Goal: Find specific page/section: Find specific page/section

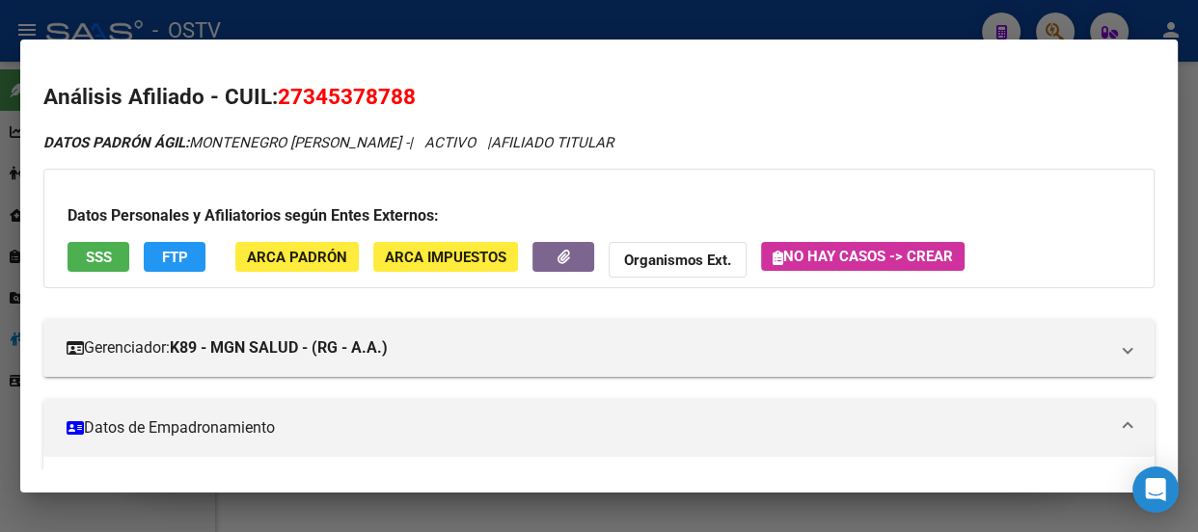
scroll to position [473, 0]
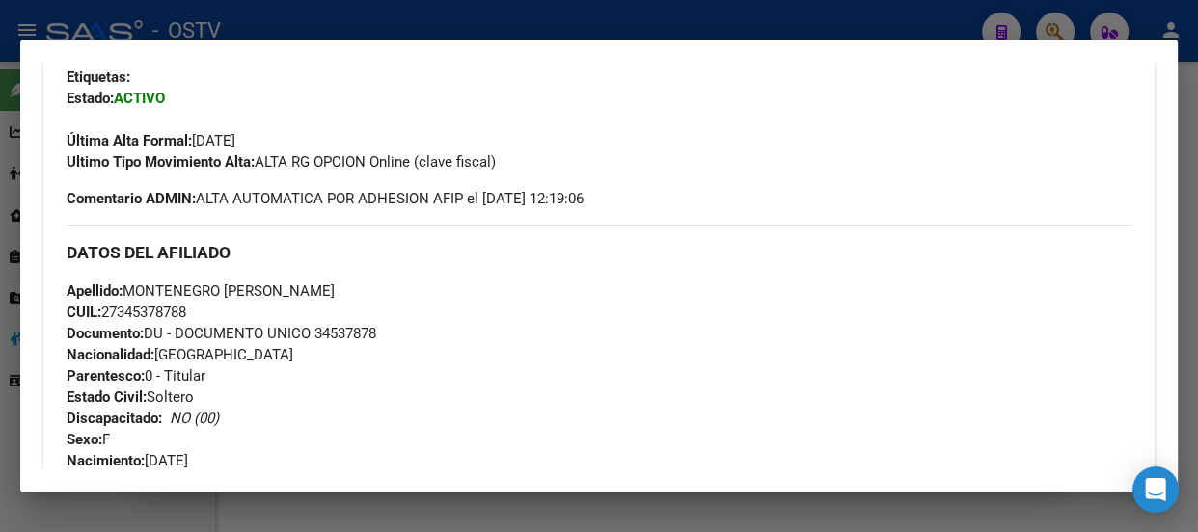
click at [265, 32] on div at bounding box center [599, 266] width 1198 height 532
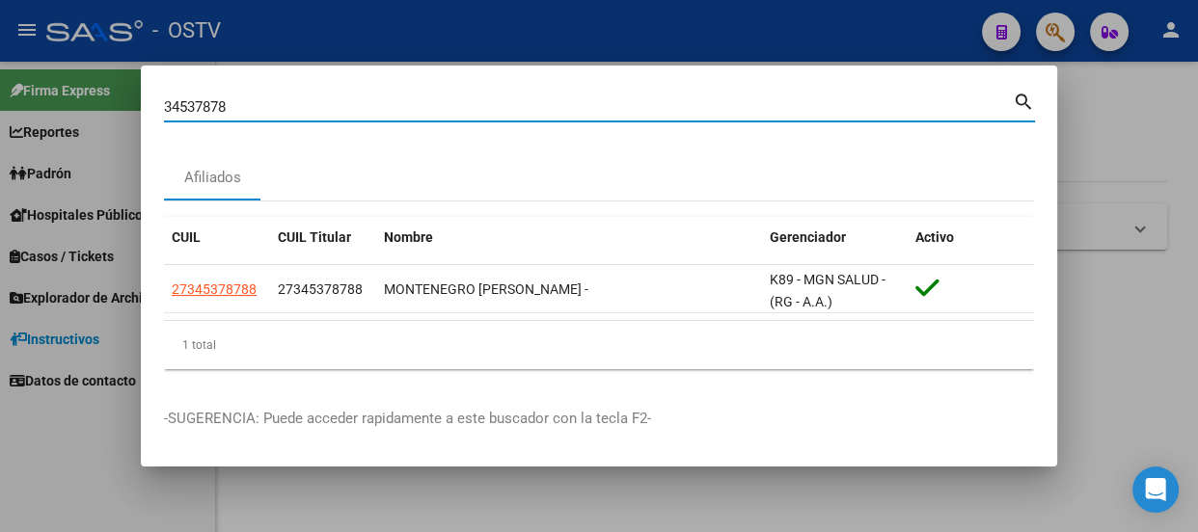
click at [283, 112] on input "34537878" at bounding box center [588, 106] width 849 height 17
type input "39114428"
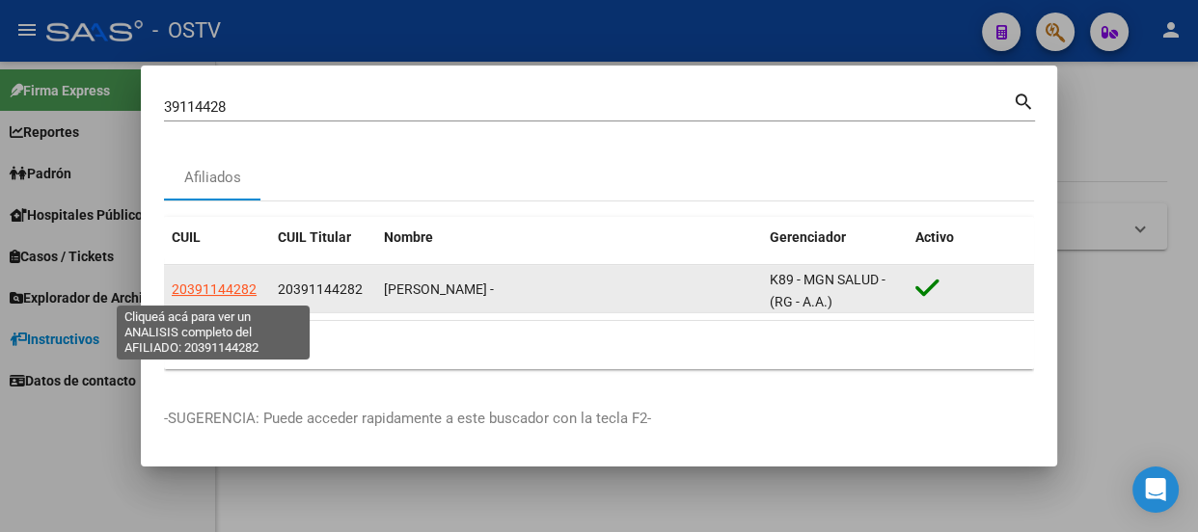
click at [219, 293] on span "20391144282" at bounding box center [214, 289] width 85 height 15
type textarea "20391144282"
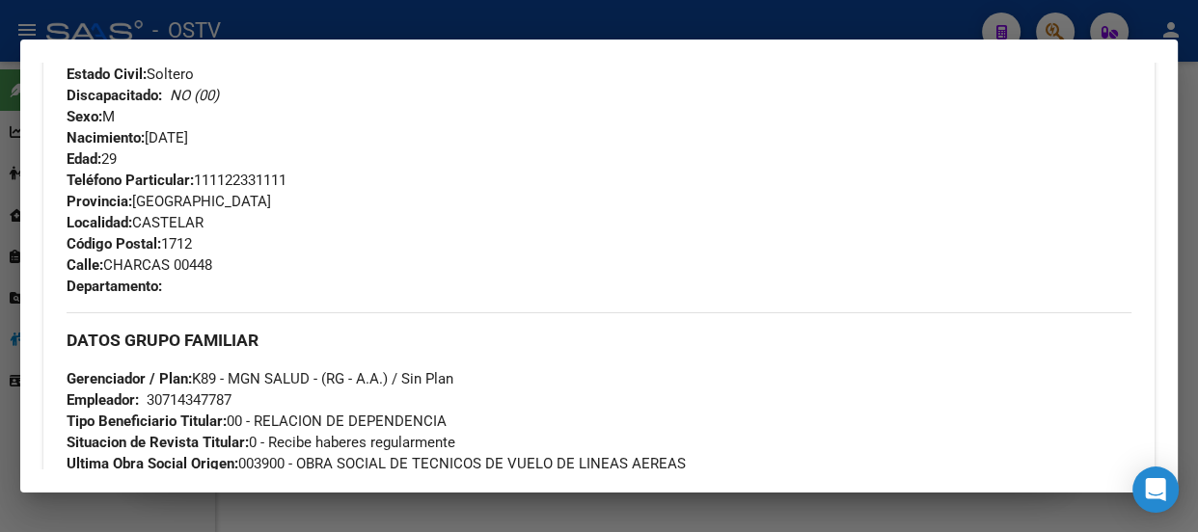
scroll to position [1195, 0]
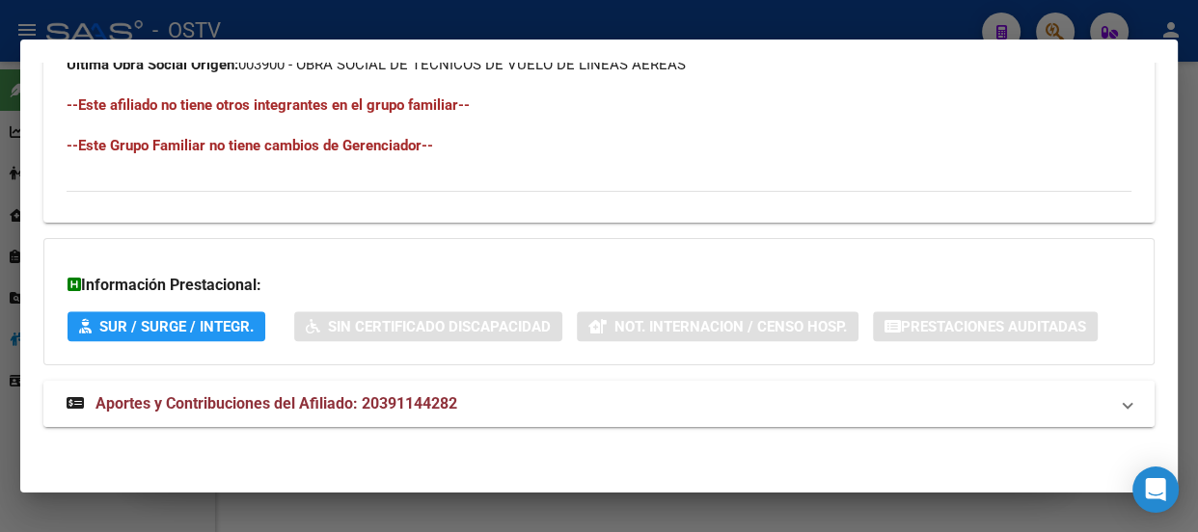
click at [441, 402] on span "Aportes y Contribuciones del Afiliado: 20391144282" at bounding box center [276, 404] width 362 height 18
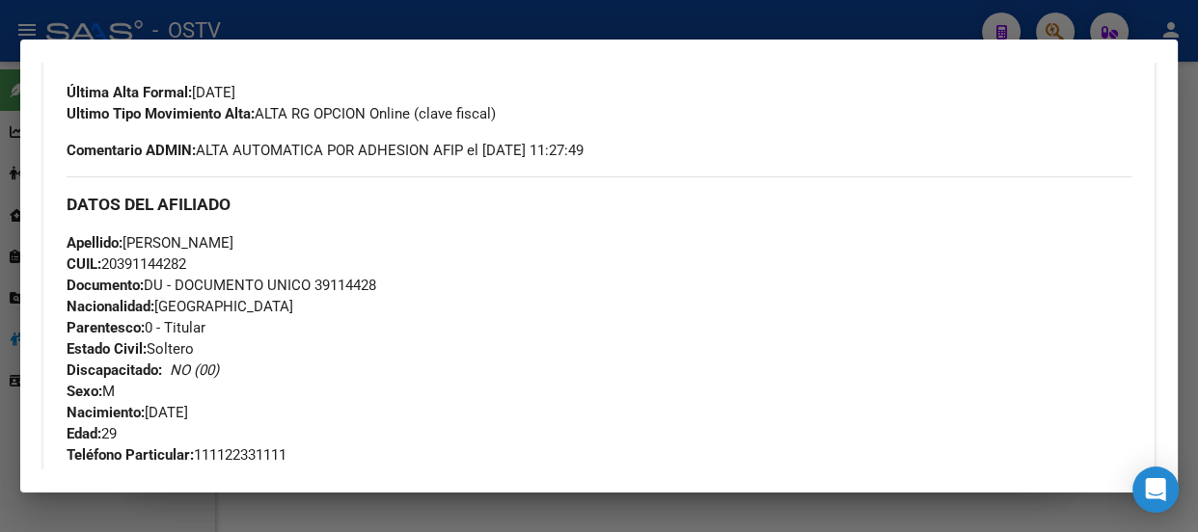
scroll to position [551, 0]
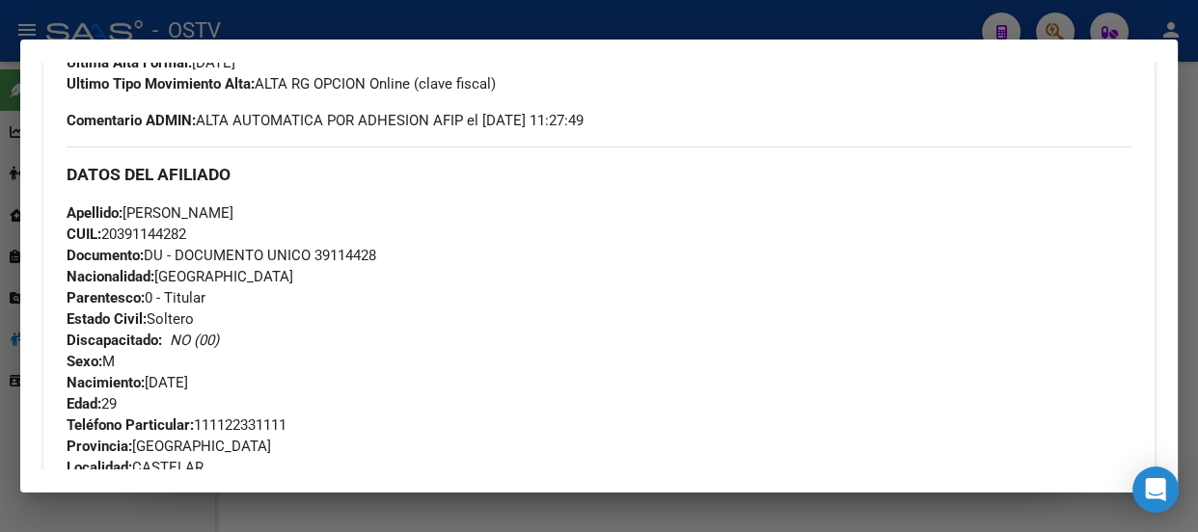
click at [493, 275] on div "Apellido: [PERSON_NAME]: 20391144282 Documento: DU - DOCUMENTO UNICO 39114428 N…" at bounding box center [599, 309] width 1065 height 212
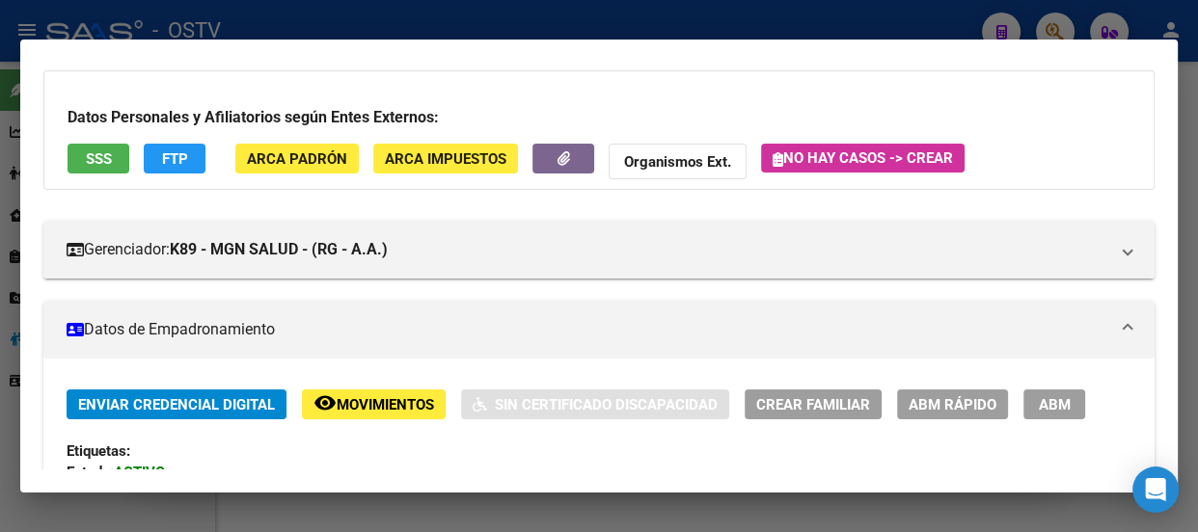
scroll to position [0, 0]
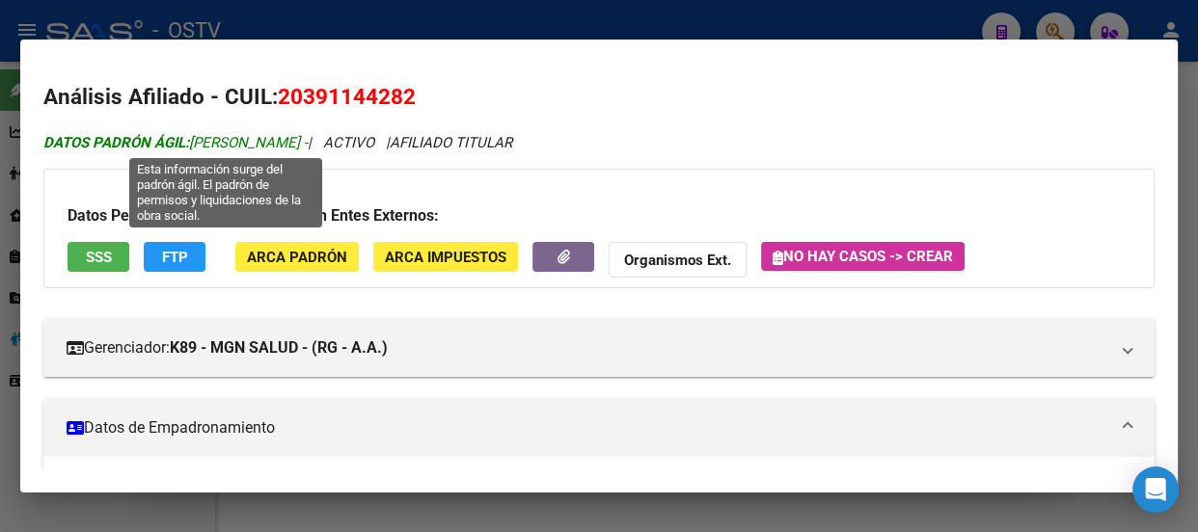
click at [308, 134] on span "DATOS PADRÓN ÁGIL: [PERSON_NAME] -" at bounding box center [175, 142] width 264 height 17
click at [308, 139] on span "DATOS PADRÓN ÁGIL: [PERSON_NAME] -" at bounding box center [175, 142] width 264 height 17
click at [308, 147] on span "DATOS PADRÓN ÁGIL: [PERSON_NAME] -" at bounding box center [175, 142] width 264 height 17
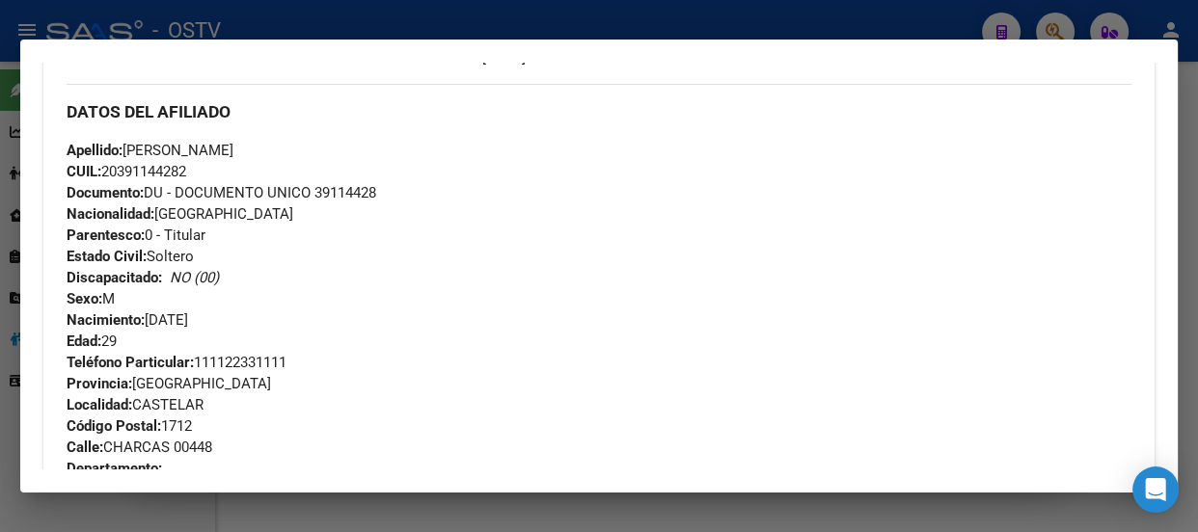
scroll to position [526, 0]
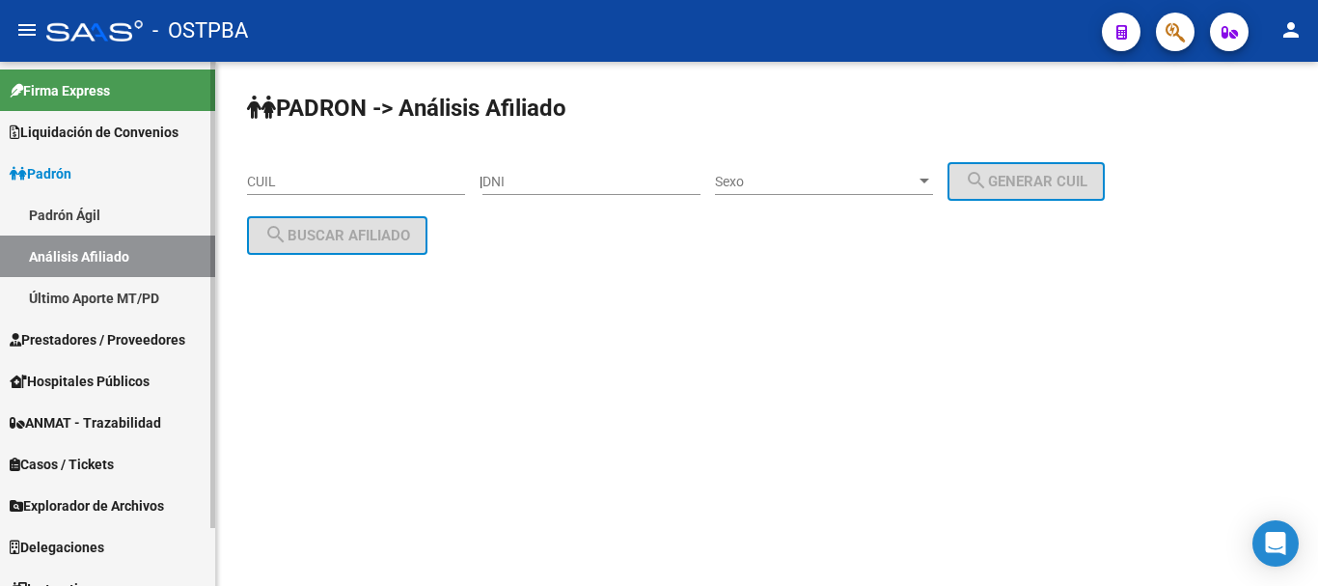
click at [93, 515] on span "Explorador de Archivos" at bounding box center [87, 505] width 154 height 21
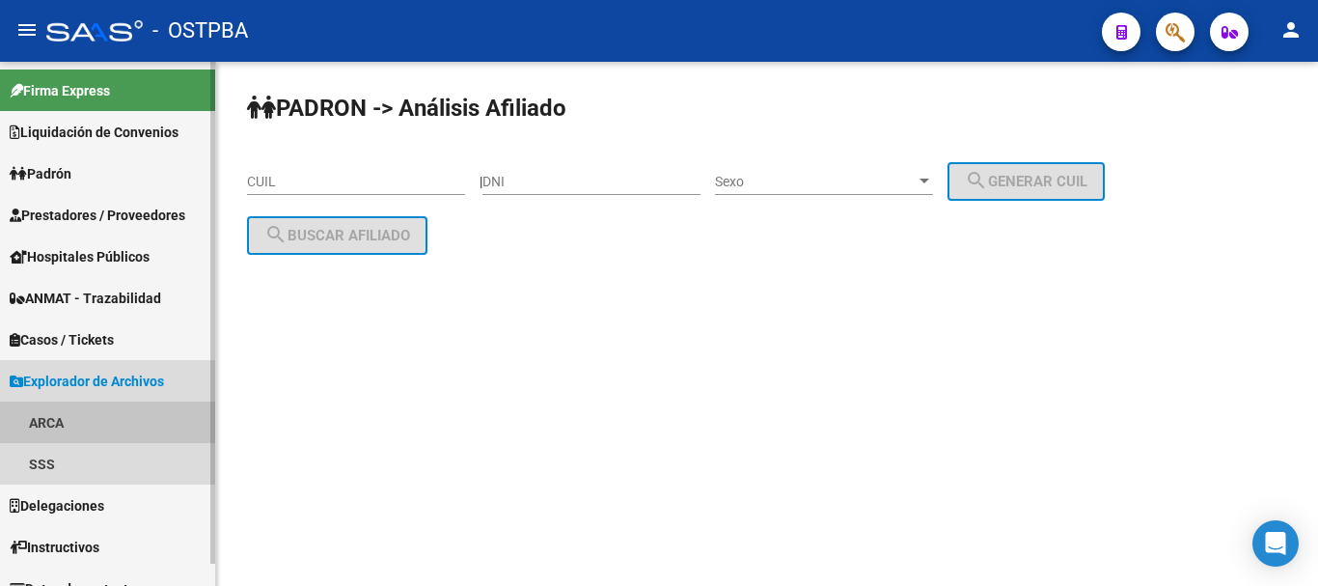
click at [50, 413] on link "ARCA" at bounding box center [107, 421] width 215 height 41
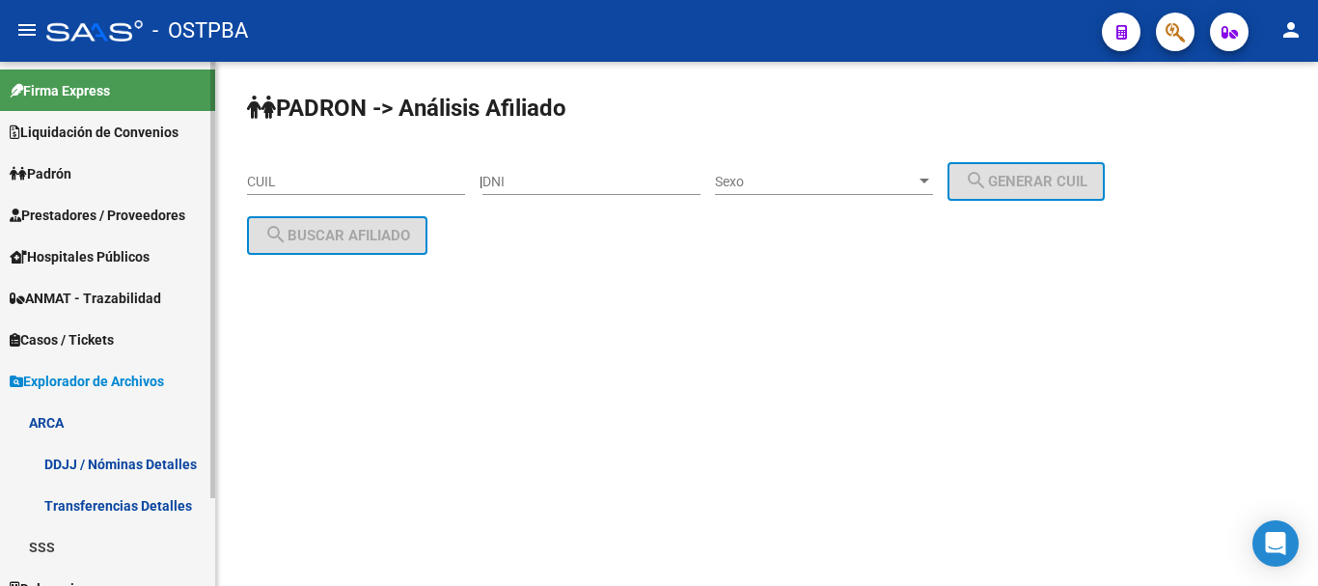
click at [94, 500] on link "Transferencias Detalles" at bounding box center [107, 504] width 215 height 41
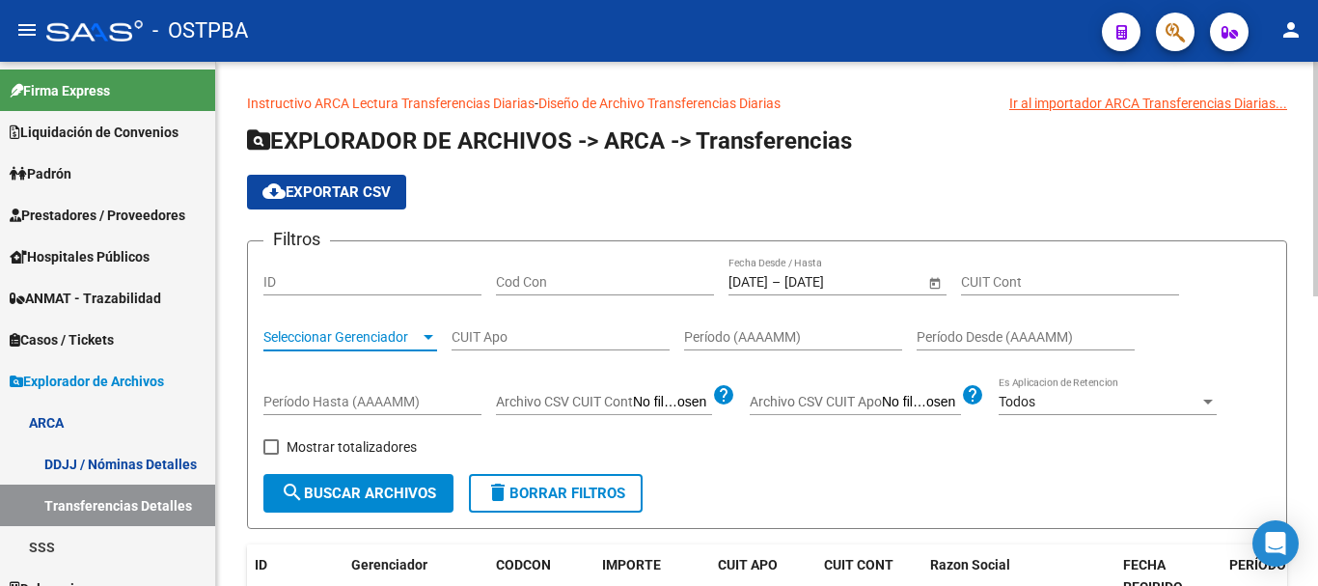
click at [383, 341] on span "Seleccionar Gerenciador" at bounding box center [341, 337] width 156 height 16
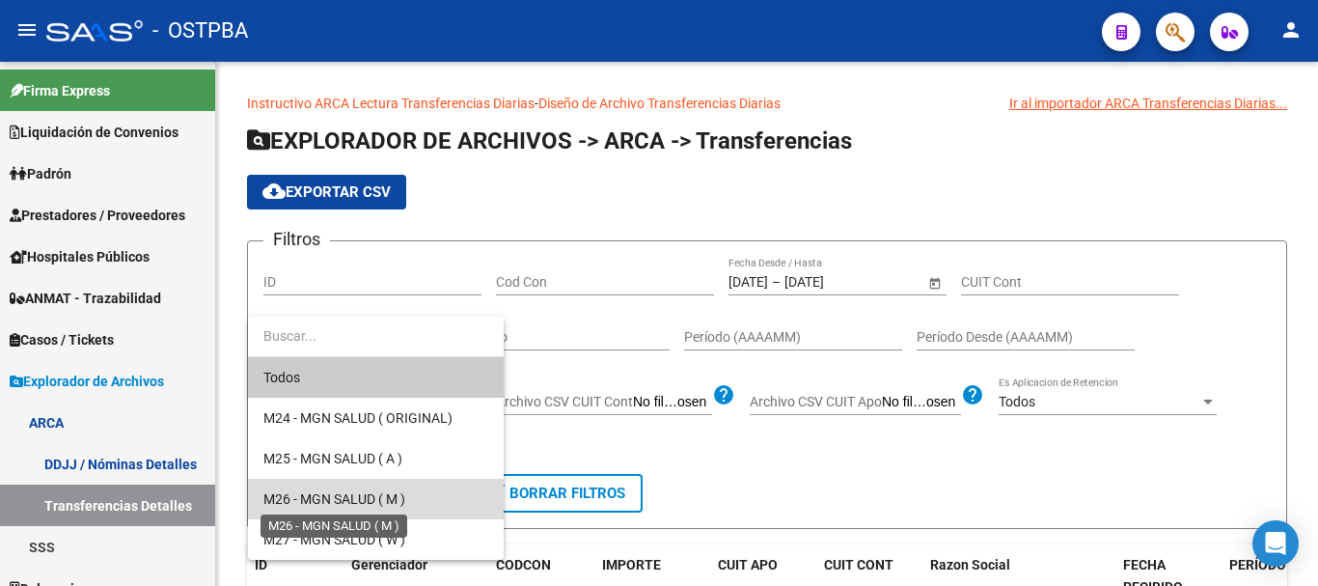
click at [323, 495] on span "M26 - MGN SALUD ( M )" at bounding box center [334, 498] width 142 height 15
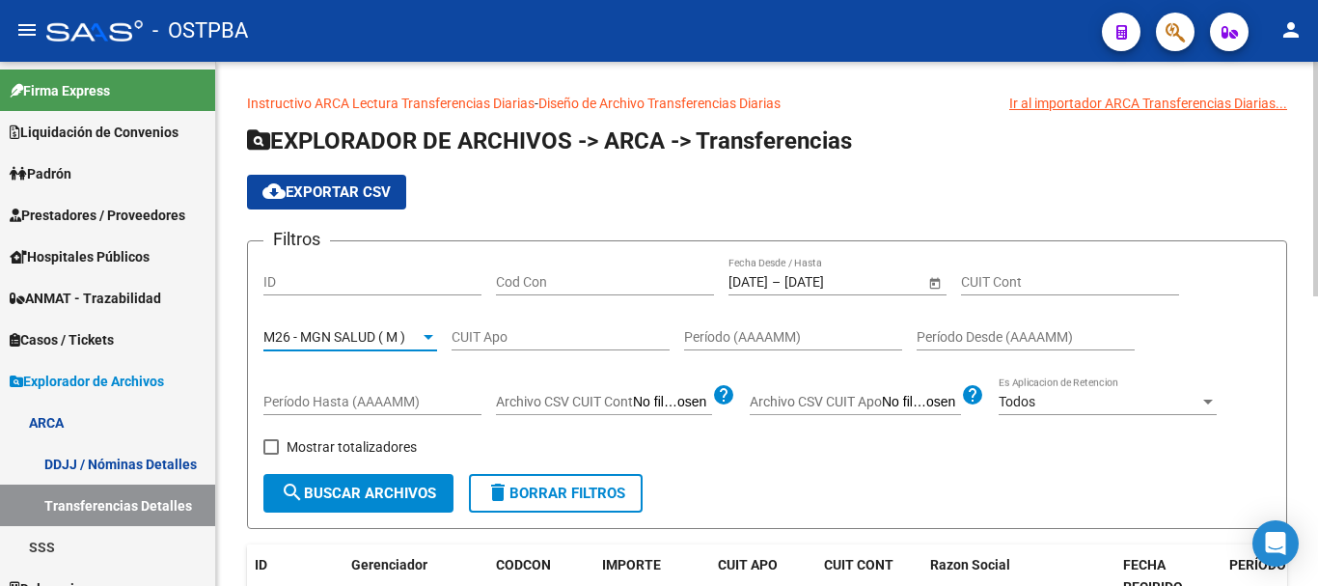
click at [592, 282] on input "Cod Con" at bounding box center [605, 282] width 218 height 16
type input "c14"
click at [324, 496] on span "search Buscar Archivos" at bounding box center [358, 492] width 155 height 17
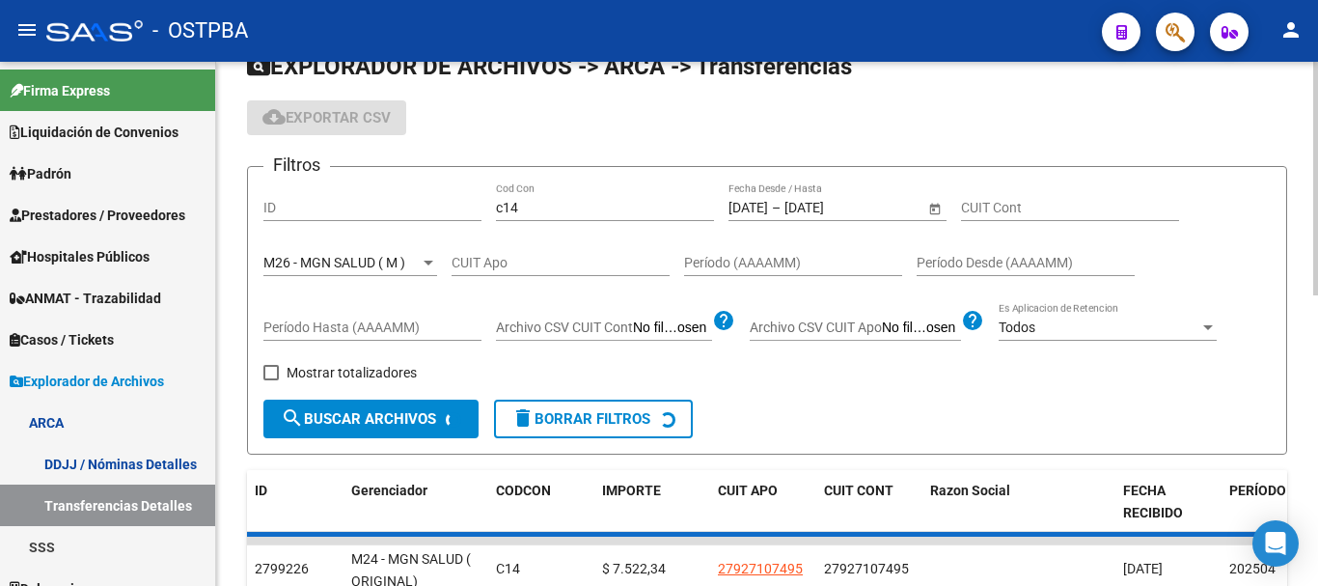
scroll to position [193, 0]
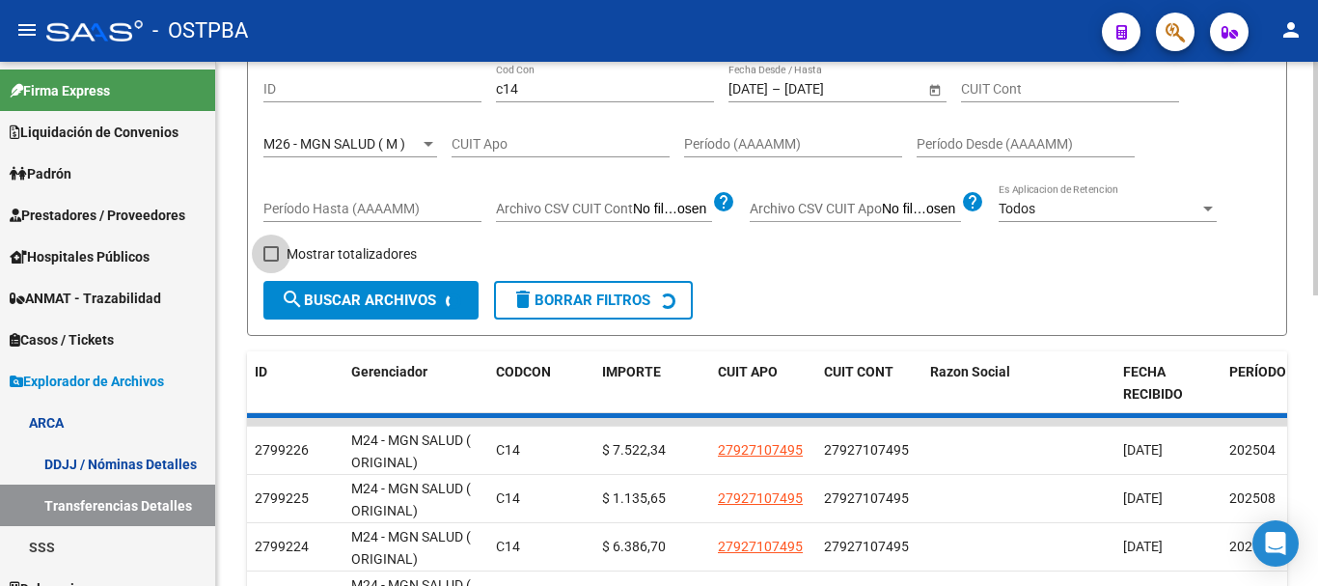
click at [322, 244] on span "Mostrar totalizadores" at bounding box center [351, 253] width 130 height 23
click at [271, 261] on input "Mostrar totalizadores" at bounding box center [270, 261] width 1 height 1
checkbox input "true"
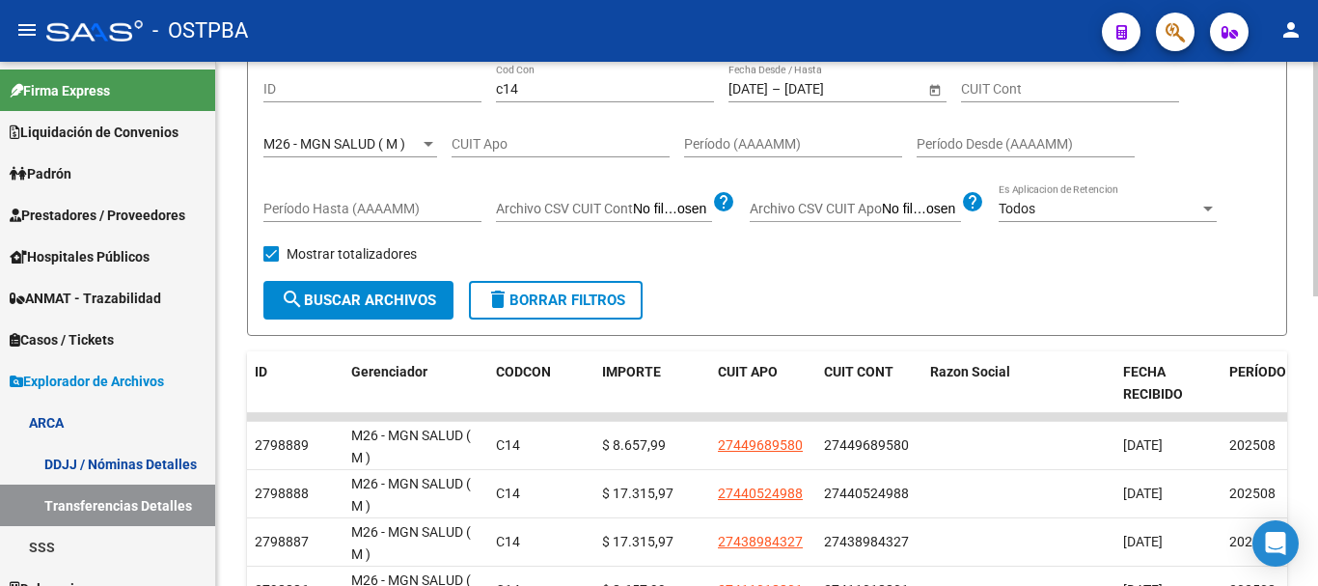
click at [392, 306] on span "search Buscar Archivos" at bounding box center [358, 299] width 155 height 17
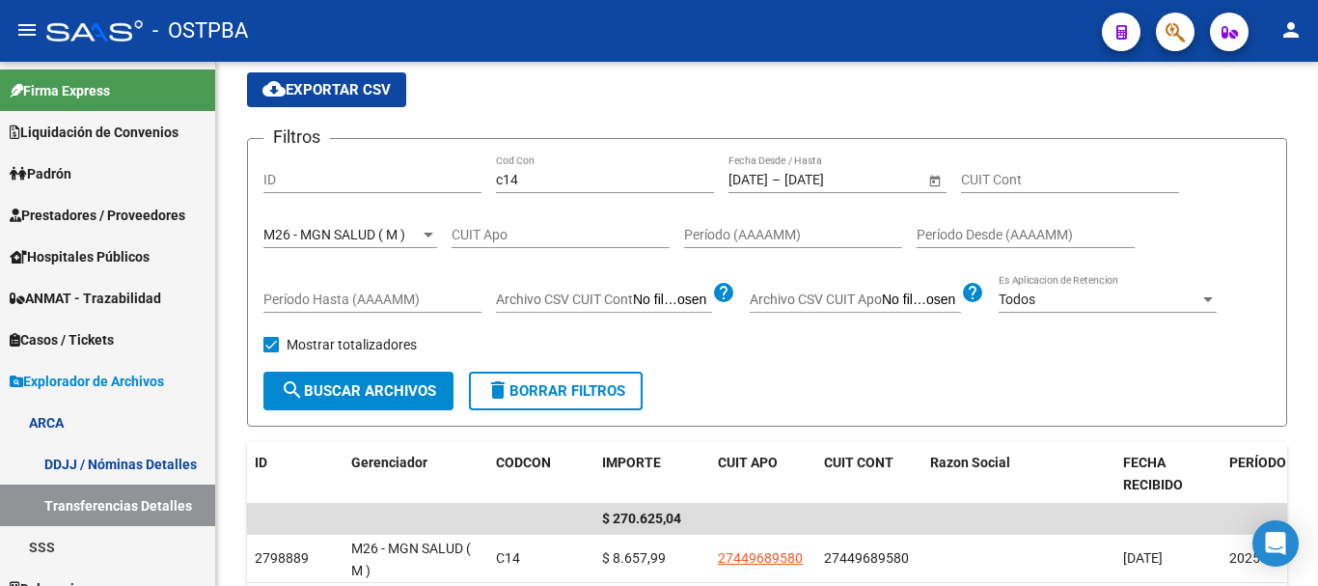
scroll to position [96, 0]
